Goal: Transaction & Acquisition: Download file/media

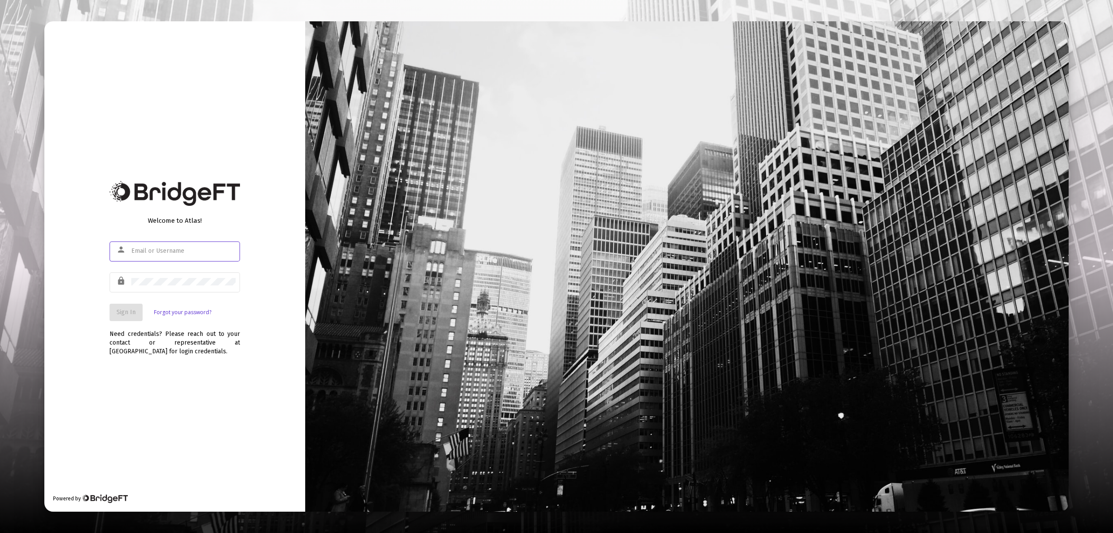
click at [189, 249] on input "text" at bounding box center [183, 250] width 104 height 7
type input "[EMAIL_ADDRESS][DOMAIN_NAME]"
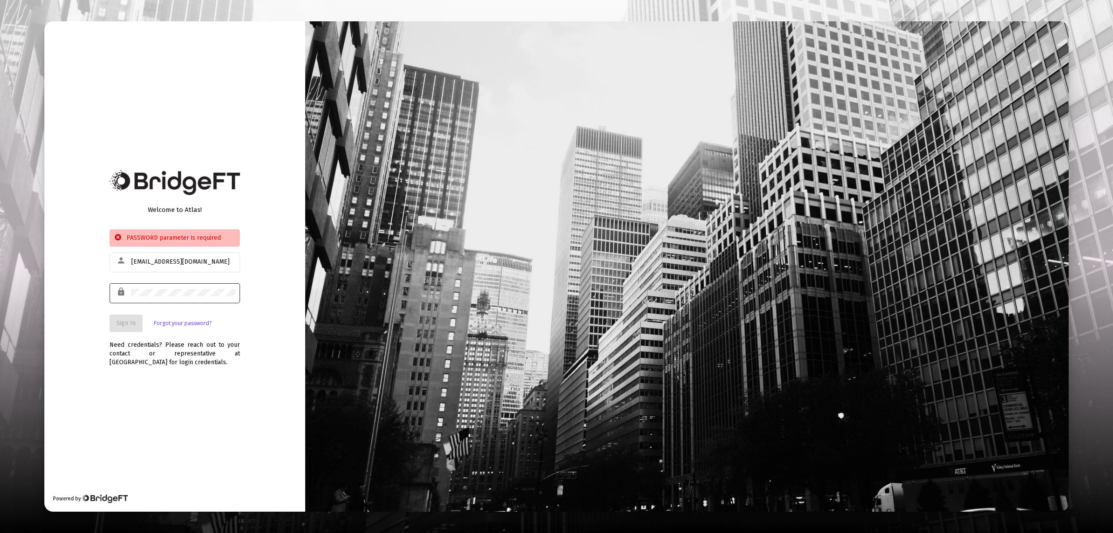
click at [169, 302] on div at bounding box center [183, 292] width 104 height 21
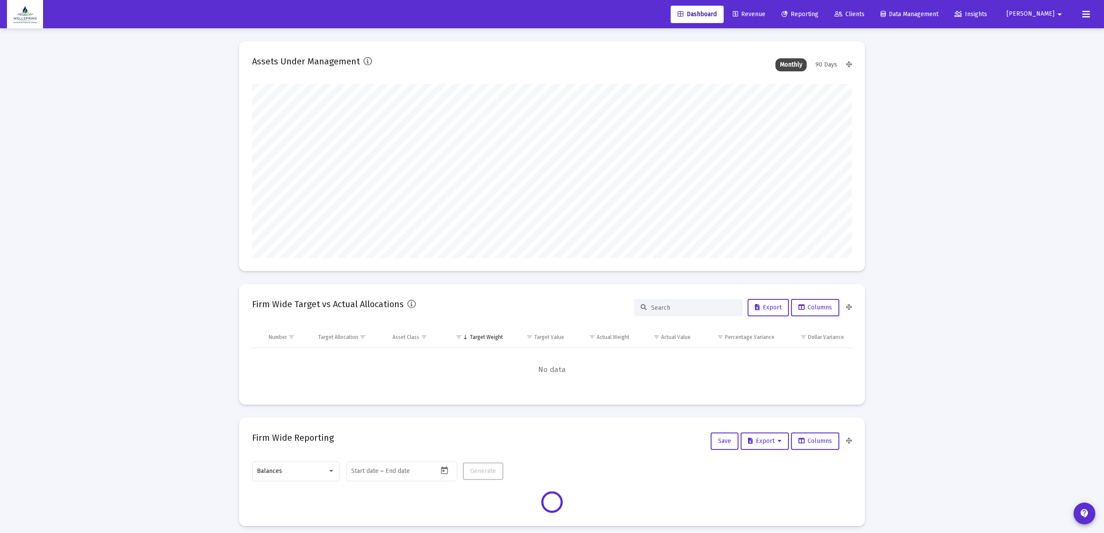
scroll to position [174, 600]
type input "[DATE]"
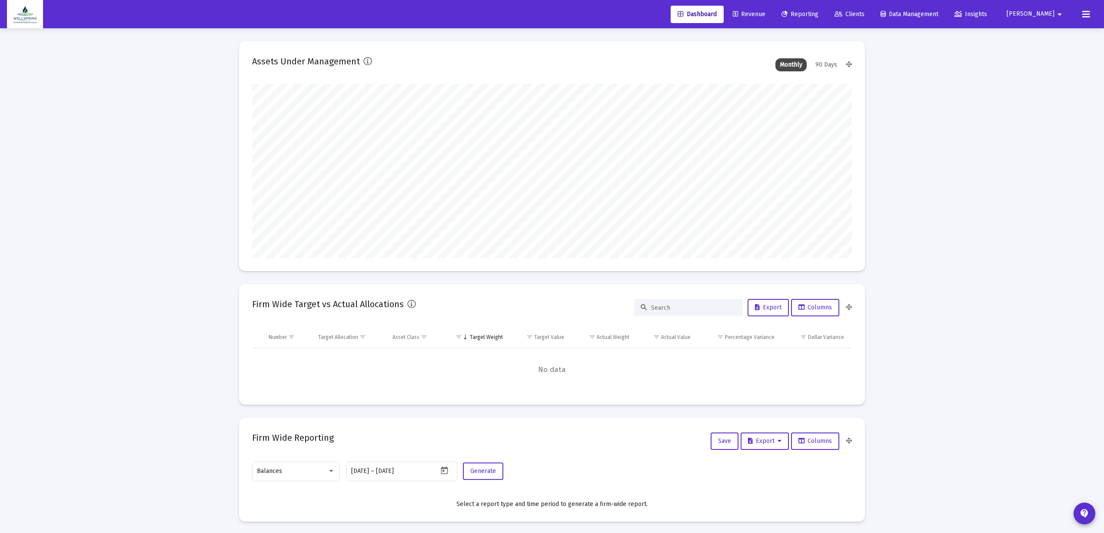
click at [865, 17] on span "Clients" at bounding box center [850, 13] width 30 height 7
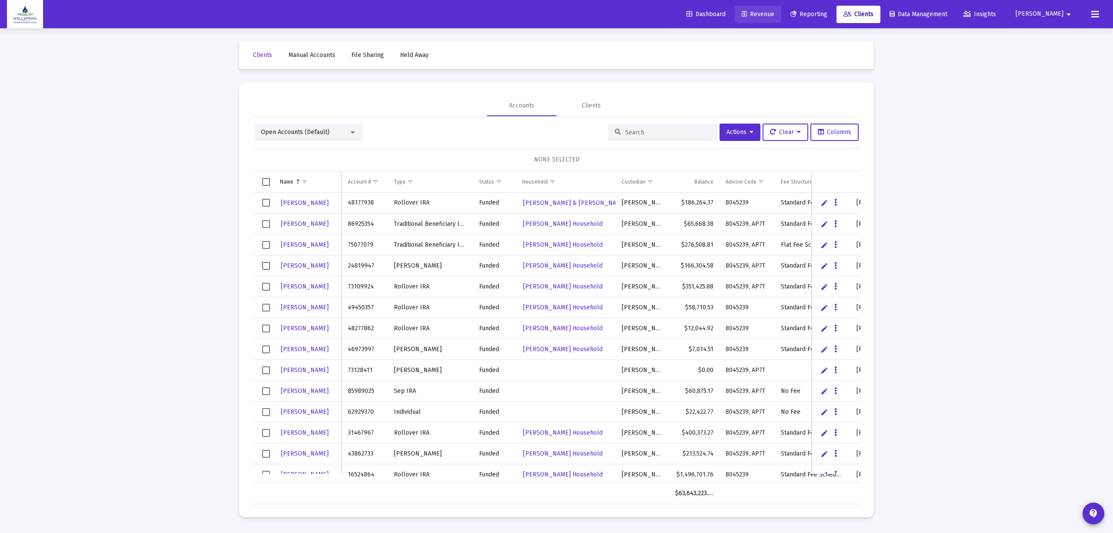
click at [774, 11] on span "Revenue" at bounding box center [758, 13] width 33 height 7
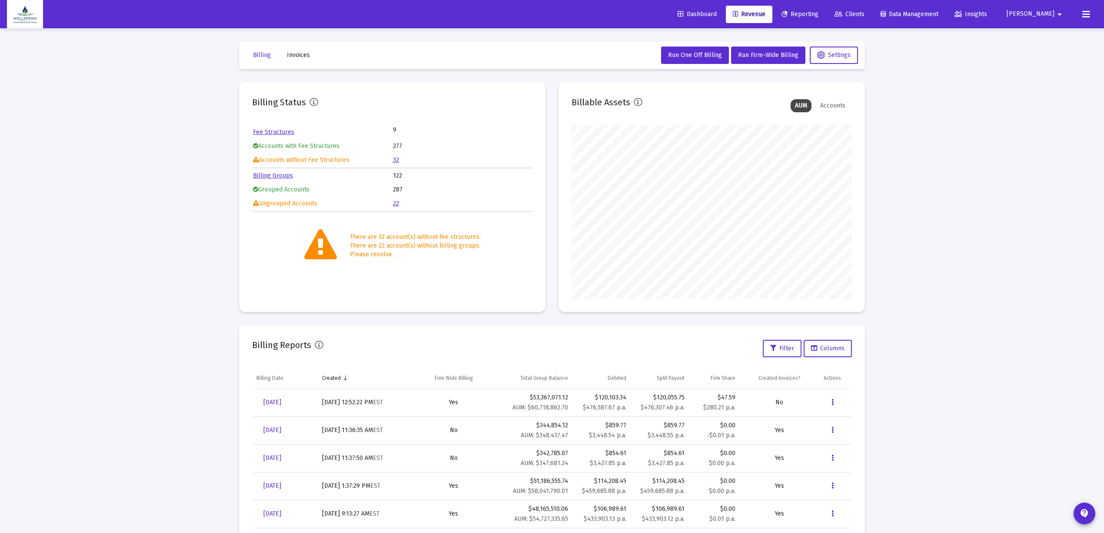
scroll to position [46, 0]
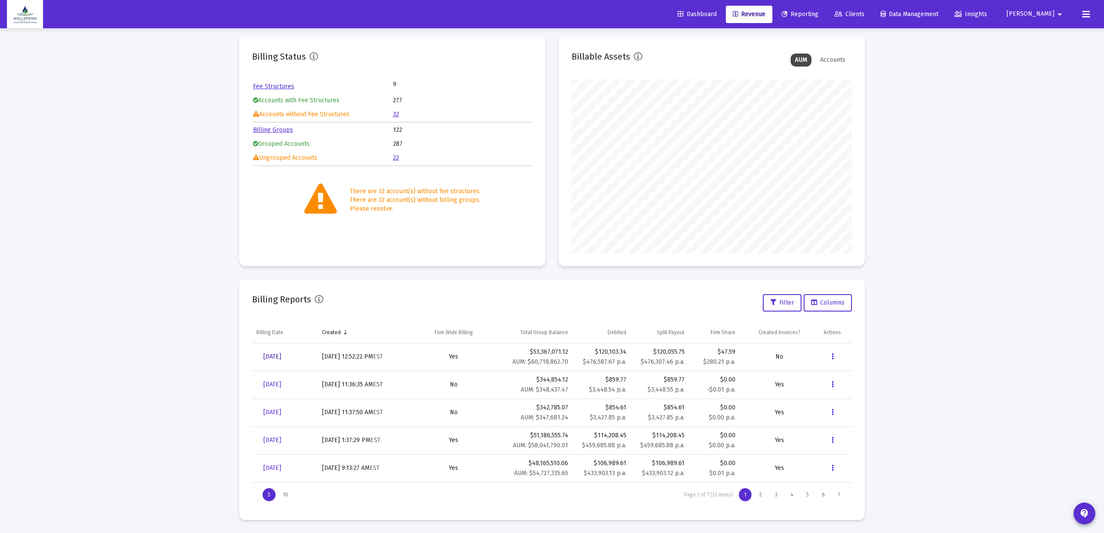
click at [281, 354] on span "[DATE]" at bounding box center [272, 356] width 18 height 7
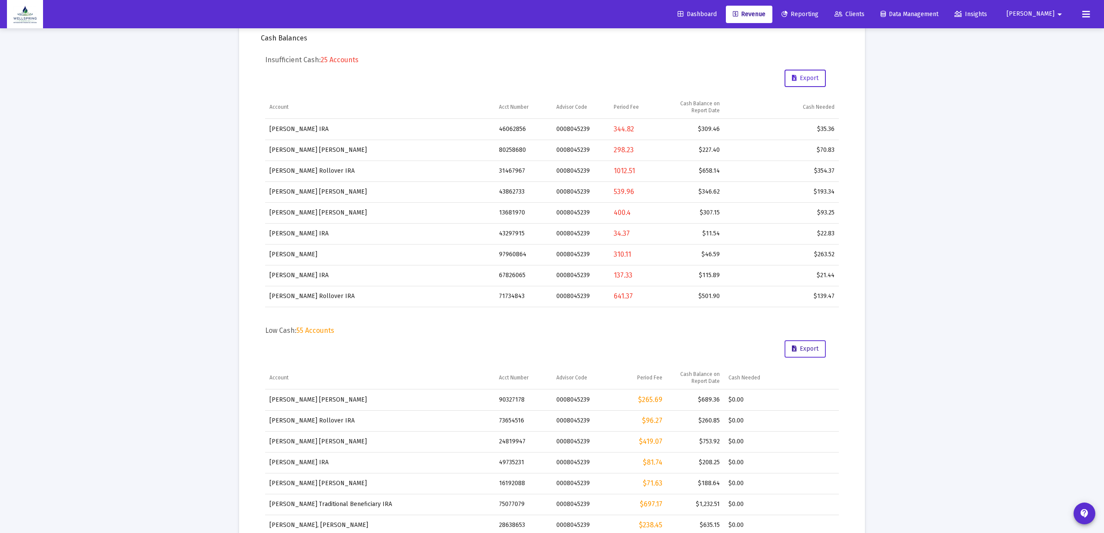
click at [800, 346] on span "Export" at bounding box center [805, 348] width 27 height 7
